Goal: Transaction & Acquisition: Obtain resource

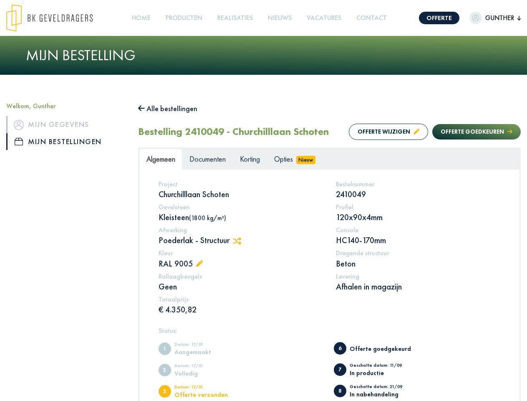
click at [58, 18] on img at bounding box center [49, 18] width 86 height 28
click at [432, 18] on link "Offerte" at bounding box center [439, 18] width 41 height 13
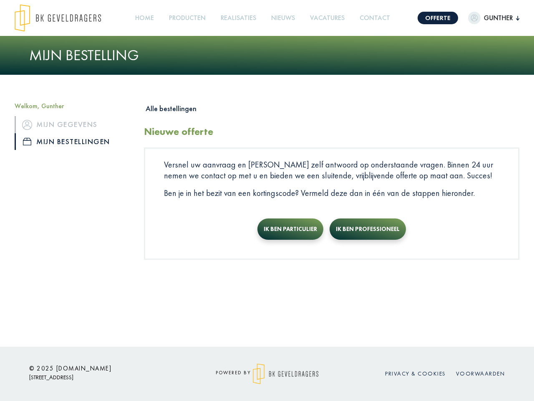
click at [487, 18] on span "Gunther" at bounding box center [498, 18] width 35 height 10
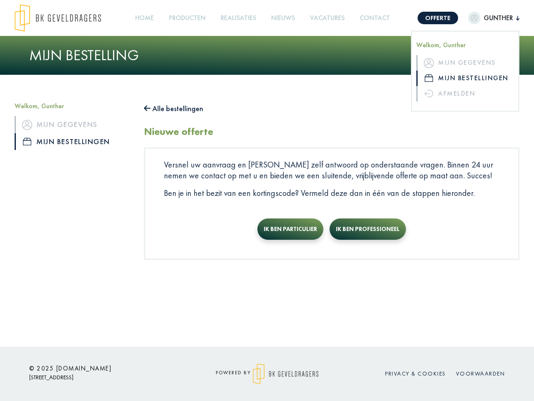
click at [186, 18] on link "Producten +" at bounding box center [187, 18] width 43 height 19
click at [172, 109] on button "Alle bestellingen" at bounding box center [173, 108] width 59 height 13
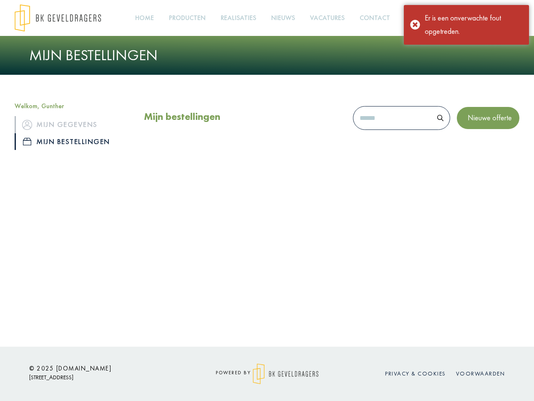
click at [380, 132] on div "Mijn bestellingen Nieuwe offerte" at bounding box center [332, 120] width 376 height 36
click at [469, 132] on div "Mijn bestellingen Nieuwe offerte" at bounding box center [332, 120] width 376 height 36
click at [240, 241] on div "Offerte Gunther Welkom, Gunther Mijn gegevens Mijn bestellingen Afmelden Home P…" at bounding box center [267, 173] width 534 height 347
click at [202, 264] on div "Offerte Gunther Welkom, Gunther Mijn gegevens Mijn bestellingen Afmelden Home P…" at bounding box center [267, 173] width 534 height 347
